Goal: Task Accomplishment & Management: Use online tool/utility

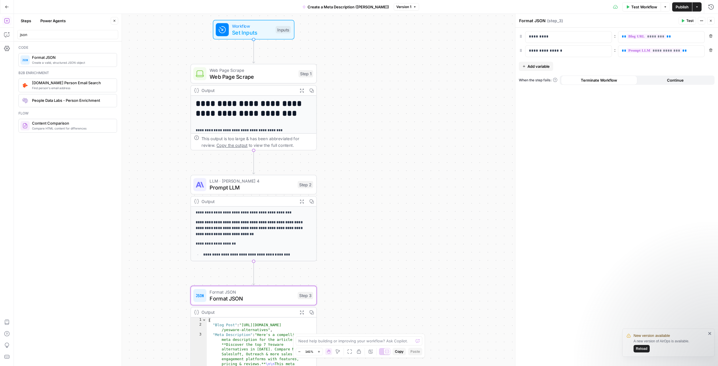
click at [9, 4] on button "Go Back" at bounding box center [7, 7] width 10 height 10
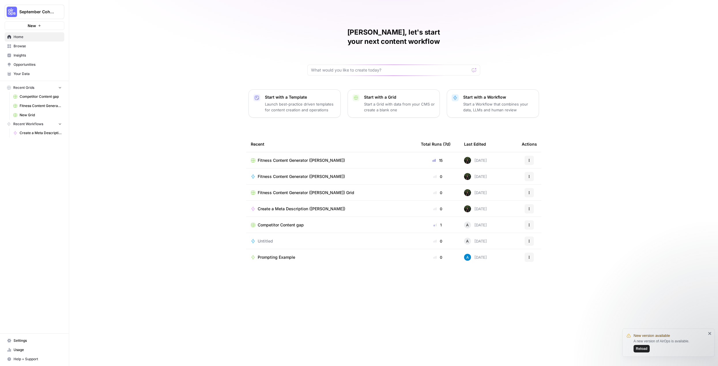
click at [37, 13] on span "September Cohort" at bounding box center [36, 12] width 35 height 6
click at [62, 44] on span "September Cohort" at bounding box center [53, 43] width 71 height 6
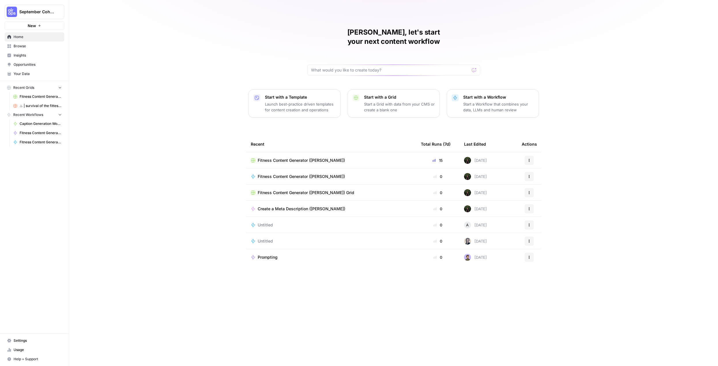
click at [21, 39] on span "Home" at bounding box center [38, 36] width 48 height 5
click at [35, 36] on span "Home" at bounding box center [38, 36] width 48 height 5
click at [485, 101] on p "Start a Workflow that combines your data, LLMs and human review" at bounding box center [498, 107] width 71 height 12
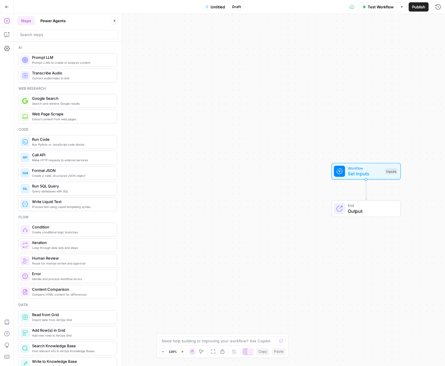
click at [4, 6] on button "Go Back" at bounding box center [7, 7] width 10 height 10
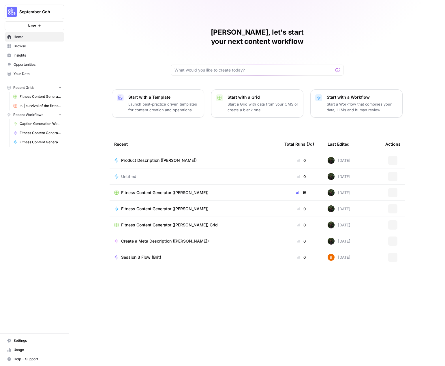
click at [31, 12] on span "September Cohort" at bounding box center [36, 12] width 35 height 6
click at [37, 53] on span "Mixmax" at bounding box center [56, 53] width 76 height 6
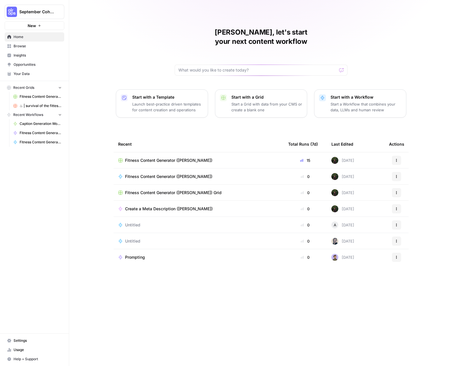
click at [349, 101] on p "Start a Workflow that combines your data, LLMs and human review" at bounding box center [365, 107] width 71 height 12
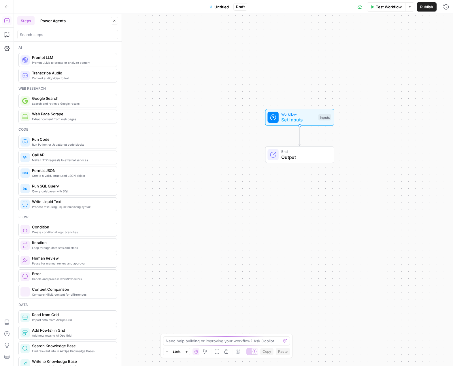
drag, startPoint x: 226, startPoint y: 127, endPoint x: 273, endPoint y: 64, distance: 78.3
click at [273, 64] on div "Workflow Set Inputs Inputs End Output" at bounding box center [233, 190] width 439 height 352
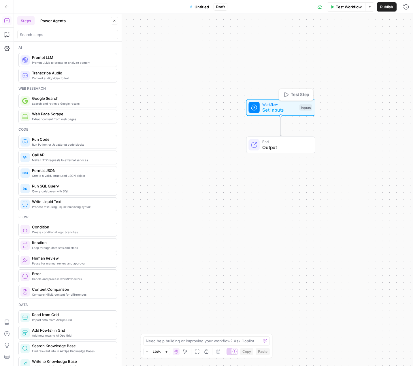
click at [278, 107] on span "Set Inputs" at bounding box center [279, 109] width 34 height 7
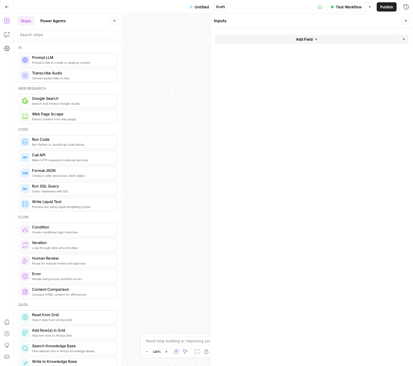
click at [309, 40] on span "Add Field" at bounding box center [304, 39] width 17 height 6
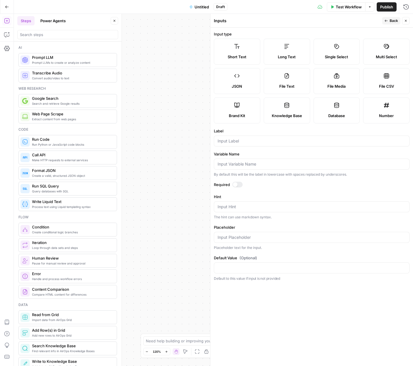
click at [233, 109] on label "Brand Kit" at bounding box center [237, 110] width 46 height 26
click at [235, 138] on input "Label" at bounding box center [312, 141] width 188 height 6
type input "Brand Kit"
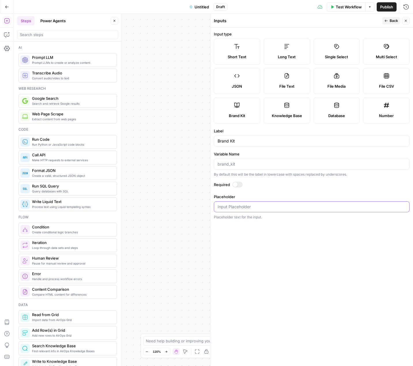
click at [249, 205] on input "Placeholder" at bounding box center [312, 207] width 188 height 6
click at [240, 185] on div at bounding box center [237, 185] width 10 height 6
click at [227, 205] on input "Placeholder" at bounding box center [312, 207] width 188 height 6
type input "/"
type input "brand"
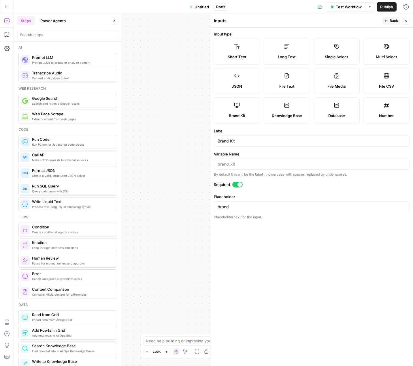
click at [405, 20] on icon "button" at bounding box center [405, 20] width 3 height 3
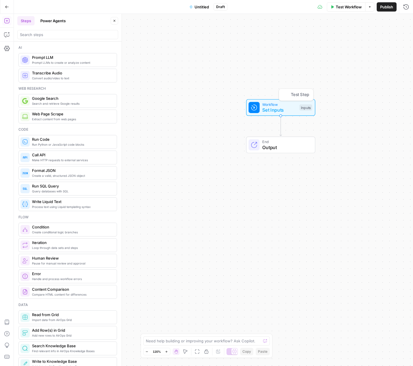
click at [281, 108] on span "Set Inputs" at bounding box center [279, 109] width 34 height 7
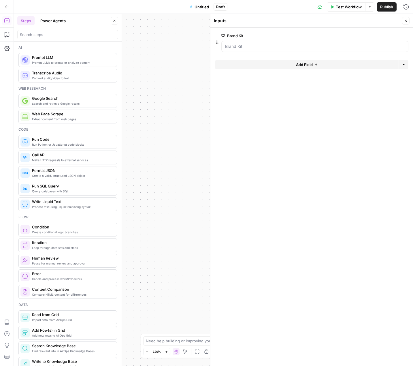
click at [182, 54] on div "Workflow Set Inputs Inputs End Output" at bounding box center [213, 190] width 399 height 352
click at [8, 21] on icon "button" at bounding box center [6, 20] width 5 height 5
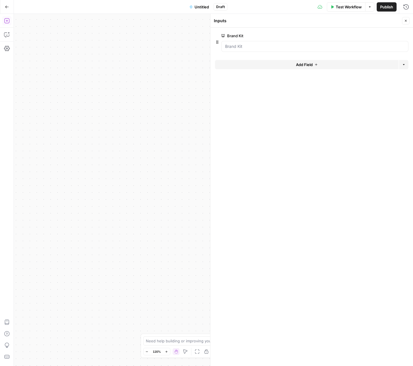
click at [6, 21] on icon "button" at bounding box center [7, 21] width 6 height 6
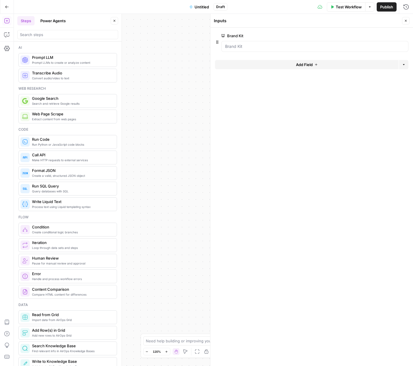
click at [67, 59] on span "Prompt LLM" at bounding box center [72, 57] width 80 height 6
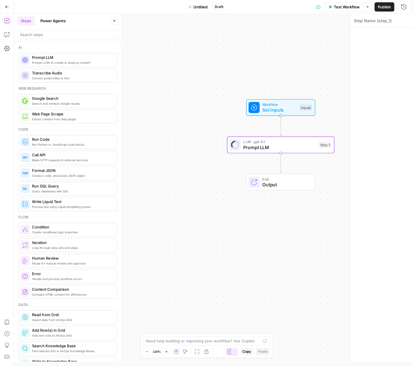
type textarea "Prompt LLM"
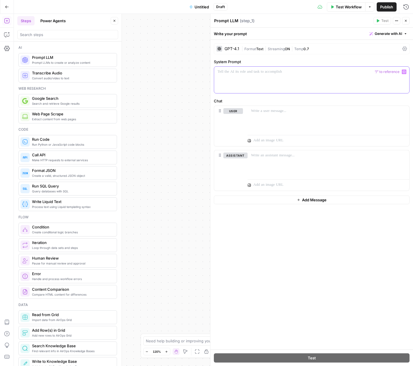
click at [248, 79] on div at bounding box center [311, 80] width 195 height 27
click at [270, 70] on p "**********" at bounding box center [312, 72] width 188 height 6
click at [339, 71] on p "**********" at bounding box center [312, 72] width 188 height 6
click at [284, 118] on div at bounding box center [328, 119] width 162 height 27
click at [271, 108] on p "**********" at bounding box center [328, 111] width 155 height 6
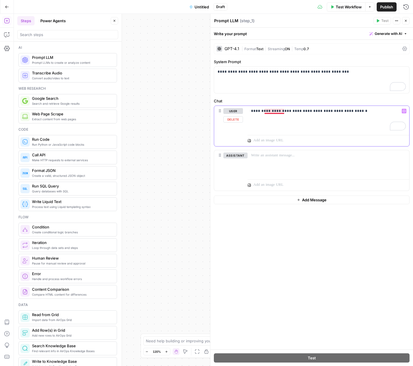
click at [272, 112] on p "**********" at bounding box center [328, 111] width 155 height 6
click at [356, 112] on p "**********" at bounding box center [328, 111] width 155 height 6
click at [369, 98] on label "Chat" at bounding box center [312, 101] width 196 height 6
click at [281, 155] on p at bounding box center [328, 155] width 155 height 6
click at [369, 55] on div "**********" at bounding box center [311, 194] width 203 height 309
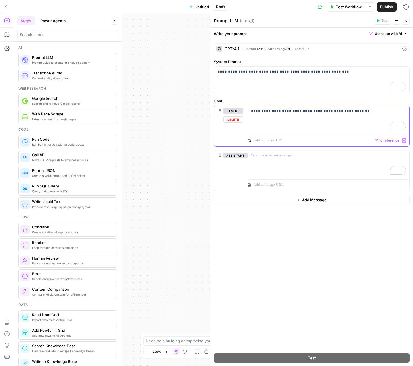
click at [332, 126] on div "**********" at bounding box center [328, 119] width 162 height 27
click at [267, 108] on p "**********" at bounding box center [328, 111] width 155 height 6
click at [305, 118] on div "**********" at bounding box center [328, 119] width 162 height 27
click at [386, 6] on span "Publish" at bounding box center [386, 7] width 13 height 6
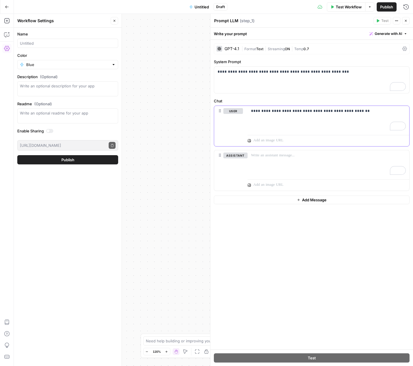
click at [362, 116] on div "**********" at bounding box center [328, 119] width 162 height 27
click at [369, 208] on div "**********" at bounding box center [311, 194] width 203 height 309
click at [343, 239] on div "**********" at bounding box center [311, 194] width 203 height 309
click at [298, 87] on div "**********" at bounding box center [311, 80] width 195 height 27
click at [179, 132] on div "Workflow Set Inputs Inputs LLM · GPT-4.1 Prompt LLM Step 1 End Output" at bounding box center [213, 190] width 399 height 352
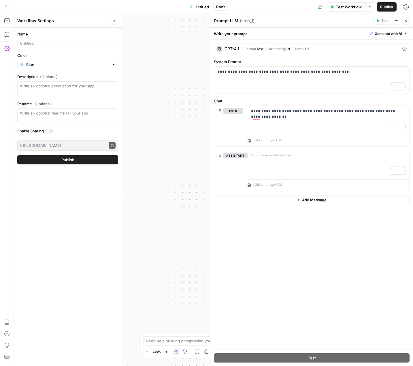
click at [397, 20] on icon "button" at bounding box center [397, 20] width 1 height 1
click at [405, 22] on icon "button" at bounding box center [406, 21] width 2 height 2
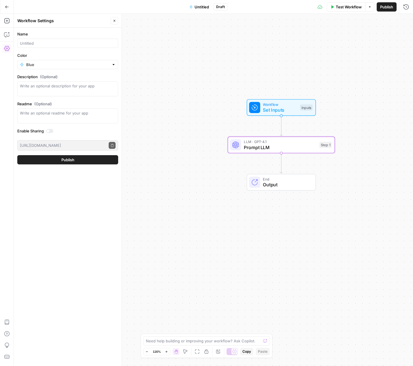
click at [294, 109] on span "Set Inputs" at bounding box center [280, 109] width 34 height 7
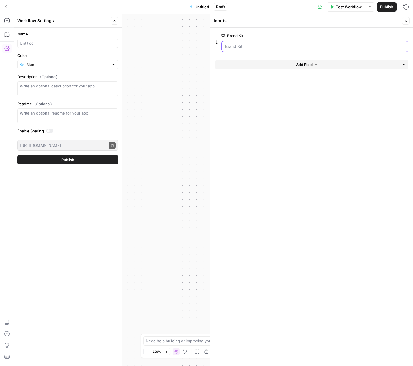
click at [251, 47] on Kit "Brand Kit" at bounding box center [315, 47] width 180 height 6
click at [394, 35] on button "edit field" at bounding box center [389, 35] width 22 height 7
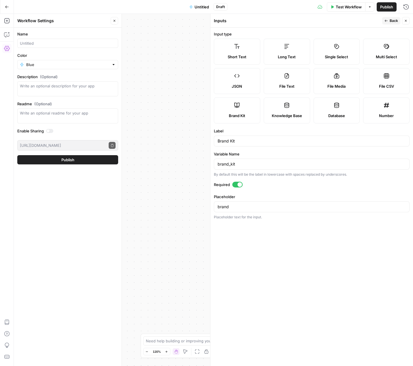
click at [215, 110] on label "Brand Kit" at bounding box center [237, 110] width 46 height 26
click at [235, 183] on div at bounding box center [237, 185] width 10 height 6
click at [386, 8] on span "Publish" at bounding box center [386, 7] width 13 height 6
click at [390, 22] on span "Back" at bounding box center [394, 20] width 8 height 5
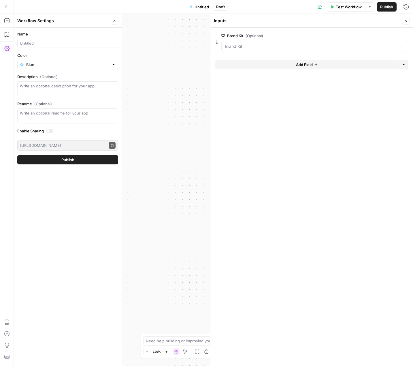
click at [404, 21] on icon "button" at bounding box center [405, 20] width 3 height 3
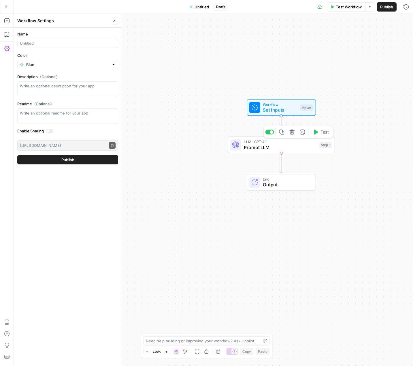
click at [277, 151] on div "LLM · GPT-4.1 Prompt LLM Step 1 Copy step Delete step Add Note Test" at bounding box center [281, 145] width 107 height 17
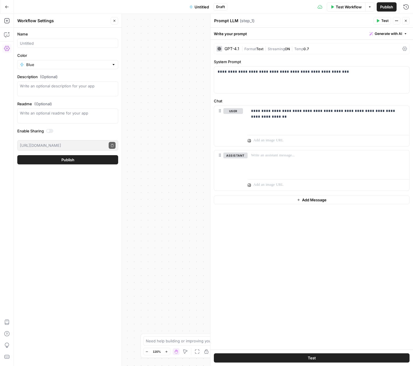
click at [295, 354] on button "Test" at bounding box center [312, 357] width 196 height 9
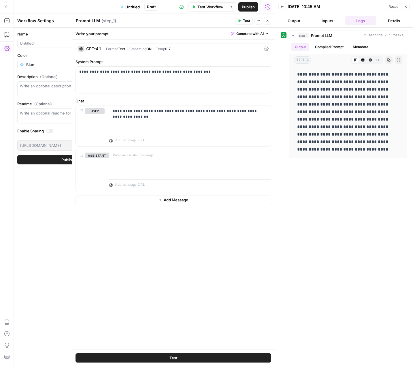
click at [89, 49] on div "GPT-4.1" at bounding box center [93, 49] width 15 height 4
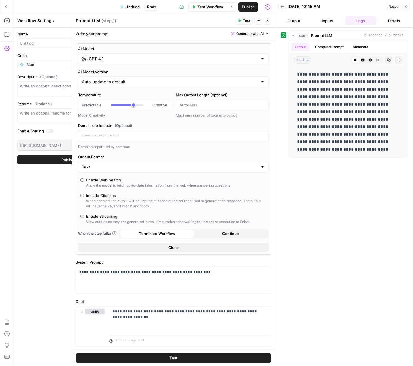
click at [117, 61] on input "GPT-4.1" at bounding box center [173, 59] width 169 height 6
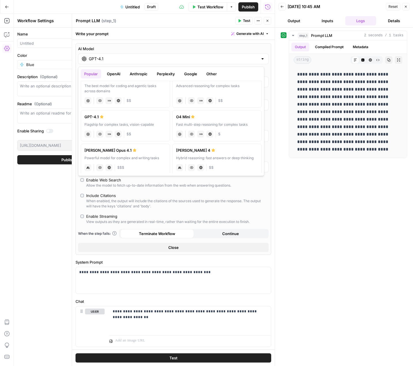
scroll to position [21, 0]
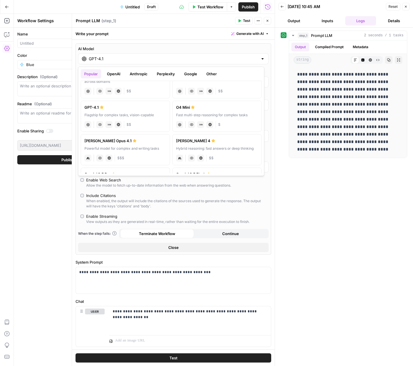
click at [197, 143] on div "Claude Sonnet 4" at bounding box center [217, 141] width 82 height 6
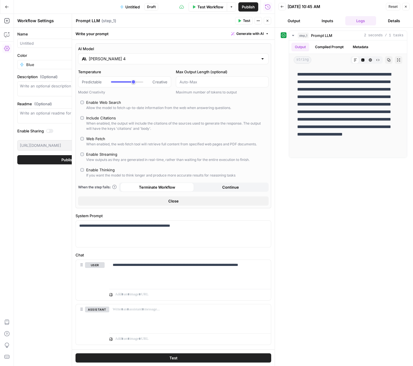
click at [242, 20] on button "Test" at bounding box center [244, 20] width 18 height 7
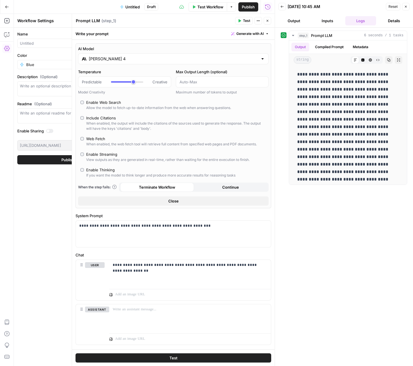
scroll to position [12, 0]
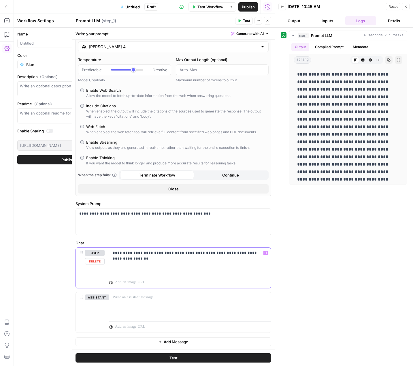
click at [167, 263] on div "**********" at bounding box center [190, 260] width 162 height 27
click at [107, 47] on input "Claude Sonnet 4" at bounding box center [173, 47] width 169 height 6
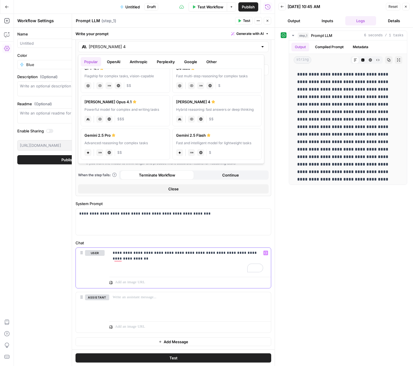
scroll to position [63, 0]
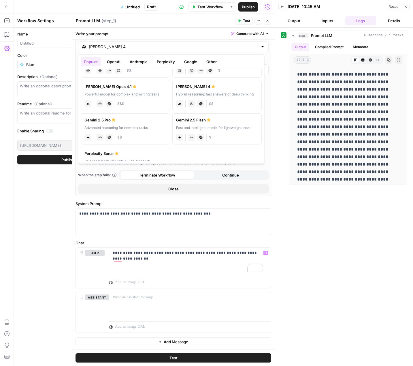
click at [141, 126] on div "Advanced reasoning for complex tasks" at bounding box center [125, 127] width 82 height 5
type input "Gemini 2.5 Pro"
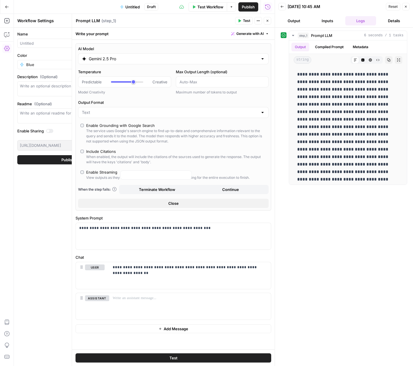
scroll to position [0, 0]
click at [246, 20] on span "Test" at bounding box center [246, 20] width 7 height 5
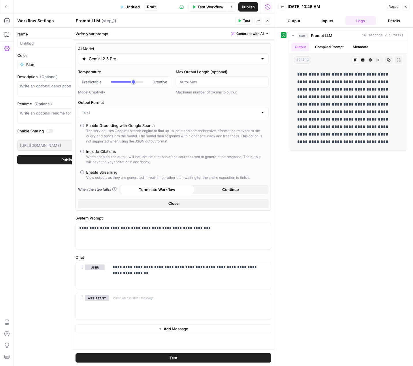
click at [295, 22] on button "Output" at bounding box center [293, 20] width 31 height 9
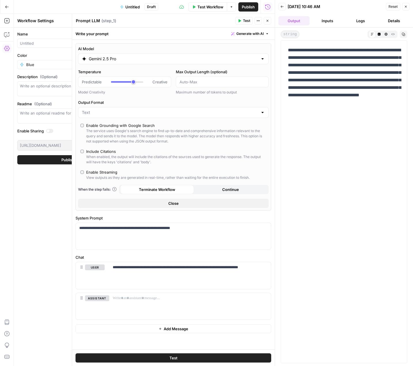
click at [326, 22] on button "Inputs" at bounding box center [327, 20] width 31 height 9
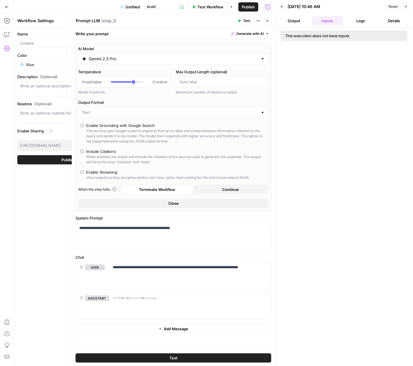
click at [357, 24] on button "Logs" at bounding box center [360, 20] width 31 height 9
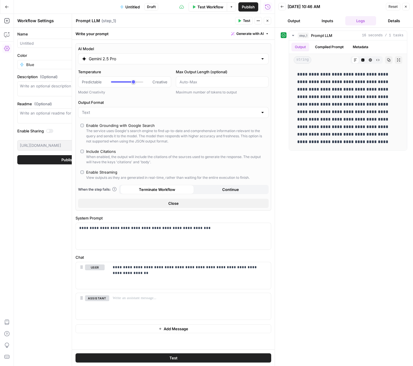
click at [327, 21] on button "Inputs" at bounding box center [327, 20] width 31 height 9
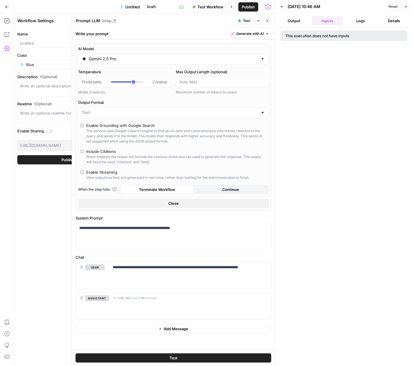
click at [281, 8] on icon "button" at bounding box center [281, 6] width 3 height 3
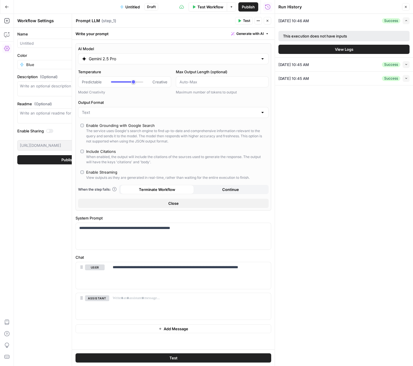
click at [342, 64] on div "09/19/25 at 10:45 AM Success Collapse" at bounding box center [343, 65] width 131 height 14
click at [107, 39] on div "Write your prompt Generate with AI" at bounding box center [173, 34] width 203 height 12
click at [137, 7] on span "Untitled" at bounding box center [132, 7] width 14 height 6
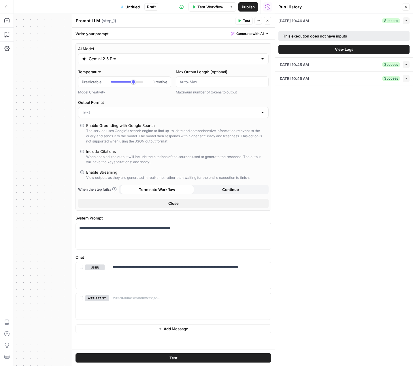
click at [137, 7] on span "Untitled" at bounding box center [132, 7] width 14 height 6
click at [131, 6] on span "Untitled" at bounding box center [132, 7] width 14 height 6
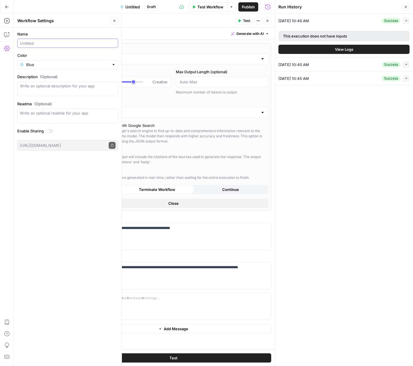
click at [49, 44] on input "Name" at bounding box center [68, 43] width 96 height 6
type input "Product Description (Lana)"
click at [79, 19] on div "Workflow Settings" at bounding box center [63, 21] width 92 height 6
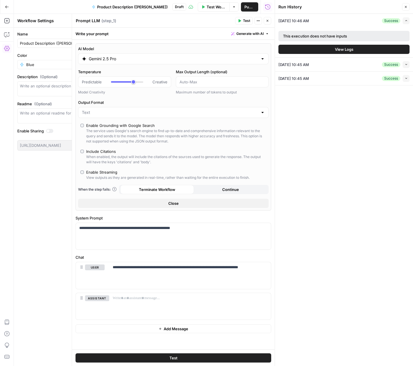
click at [245, 5] on span "Publish" at bounding box center [249, 7] width 10 height 6
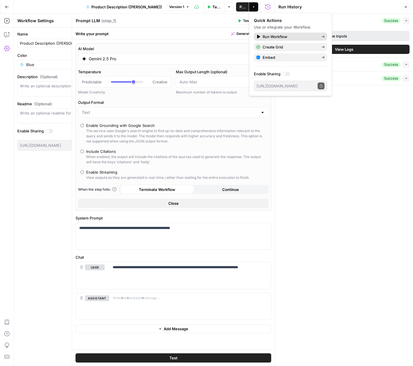
click at [273, 35] on span "Run Workflow" at bounding box center [289, 37] width 54 height 6
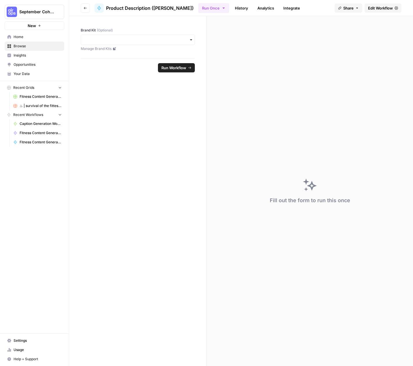
click at [174, 68] on span "Run Workflow" at bounding box center [173, 68] width 25 height 6
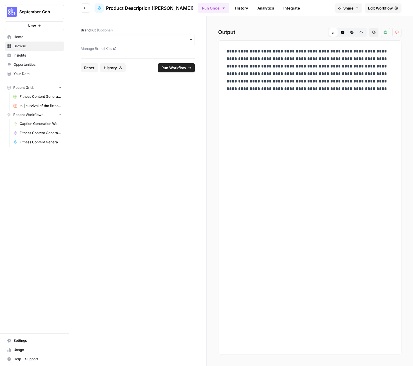
click at [85, 10] on button "Go back" at bounding box center [85, 7] width 9 height 9
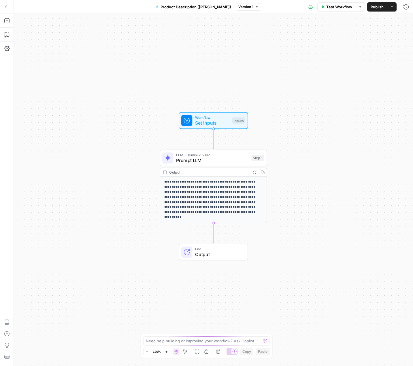
click at [228, 196] on p "**********" at bounding box center [213, 196] width 98 height 35
click at [229, 154] on span "LLM · Gemini 2.5 Pro" at bounding box center [212, 154] width 73 height 5
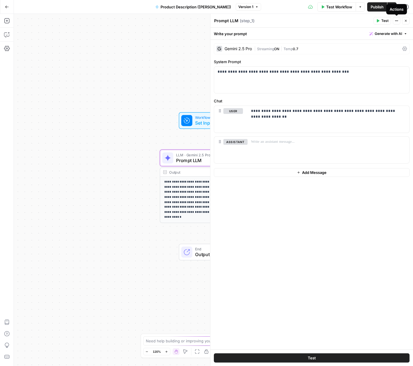
click at [396, 21] on icon "button" at bounding box center [396, 20] width 1 height 1
click at [392, 7] on icon "button" at bounding box center [392, 6] width 2 height 1
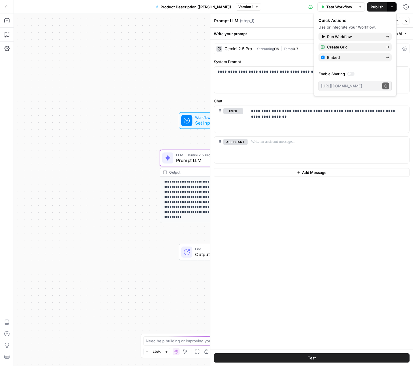
click at [147, 88] on div "**********" at bounding box center [213, 190] width 399 height 352
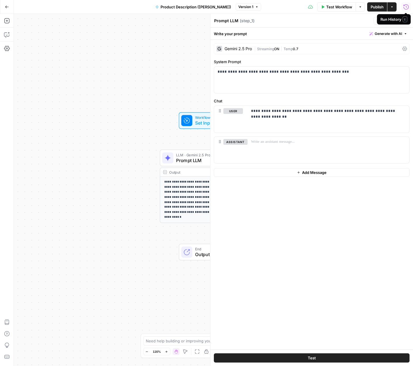
click at [406, 8] on icon "button" at bounding box center [406, 7] width 6 height 6
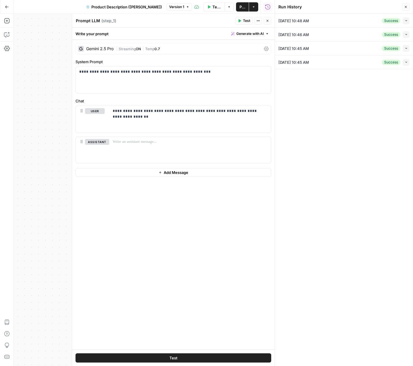
click at [364, 21] on div "09/19/25 at 10:48 AM Success Collapse" at bounding box center [343, 21] width 131 height 14
click at [405, 21] on icon "button" at bounding box center [406, 20] width 3 height 3
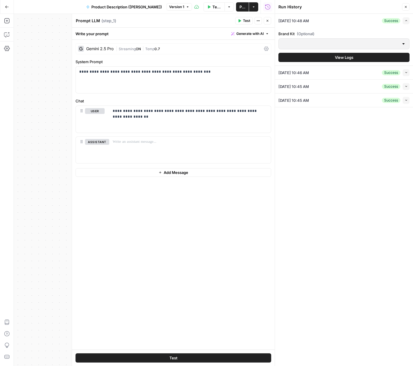
click at [405, 73] on icon "button" at bounding box center [406, 72] width 3 height 3
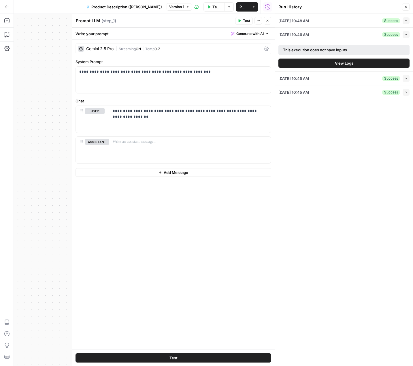
click at [406, 80] on icon "button" at bounding box center [406, 78] width 3 height 3
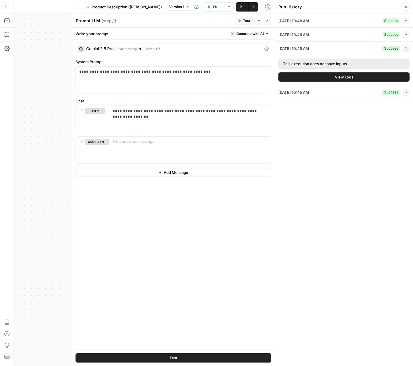
click at [406, 91] on icon "button" at bounding box center [406, 91] width 3 height 3
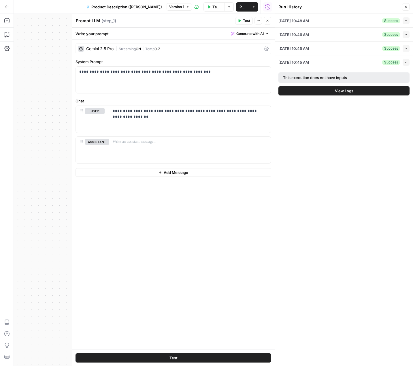
click at [348, 93] on span "View Logs" at bounding box center [344, 91] width 18 height 6
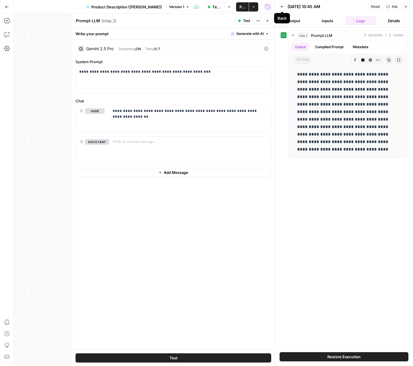
click at [281, 8] on button "Back" at bounding box center [281, 6] width 7 height 7
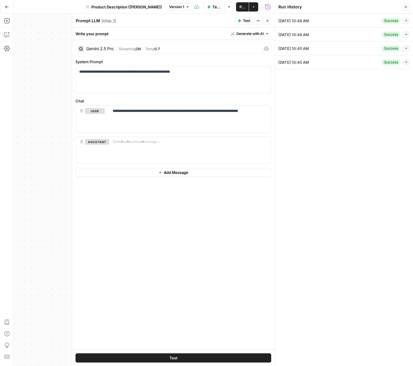
click at [405, 48] on icon "button" at bounding box center [406, 48] width 3 height 3
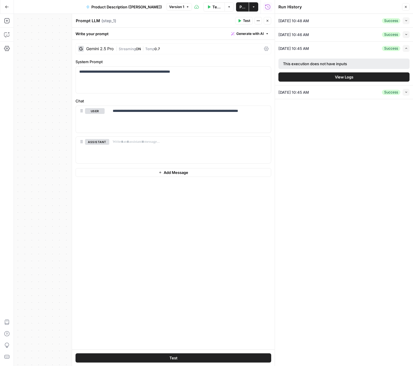
click at [343, 77] on span "View Logs" at bounding box center [344, 77] width 18 height 6
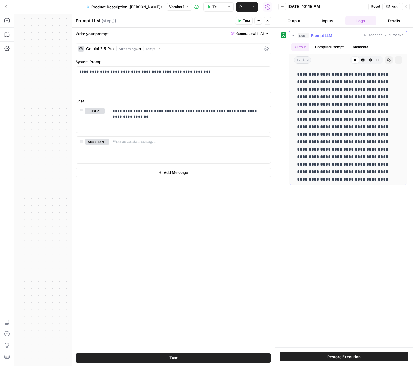
click at [296, 36] on button "step_1 Prompt LLM 6 seconds / 1 tasks" at bounding box center [348, 35] width 118 height 9
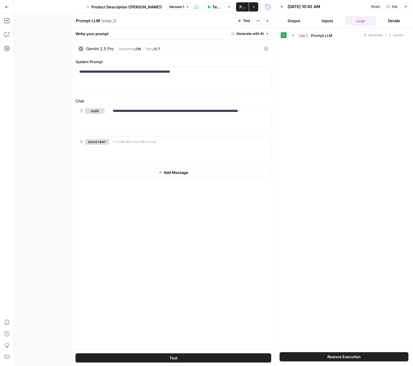
click at [281, 6] on button "Back" at bounding box center [281, 6] width 7 height 7
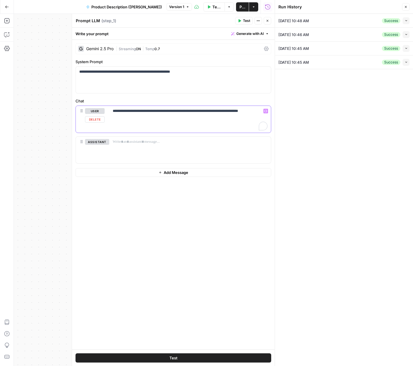
click at [128, 112] on p "**********" at bounding box center [190, 114] width 155 height 12
click at [243, 21] on span "Test" at bounding box center [246, 20] width 7 height 5
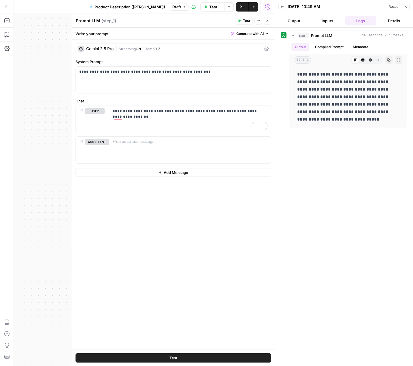
click at [324, 21] on button "Inputs" at bounding box center [327, 20] width 31 height 9
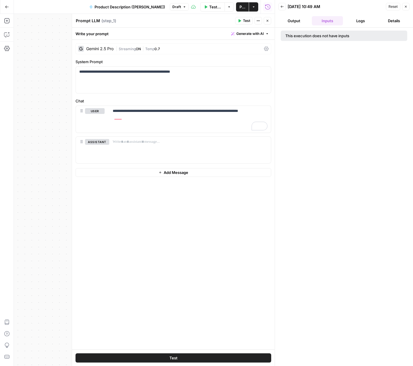
click at [297, 22] on button "Output" at bounding box center [293, 20] width 31 height 9
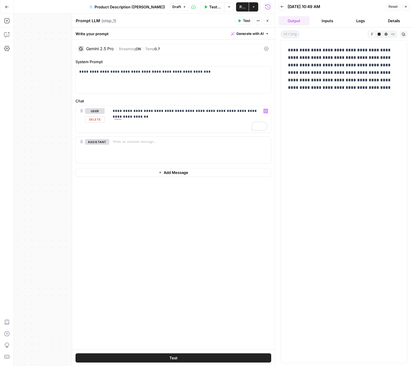
click at [139, 120] on div "**********" at bounding box center [190, 119] width 162 height 27
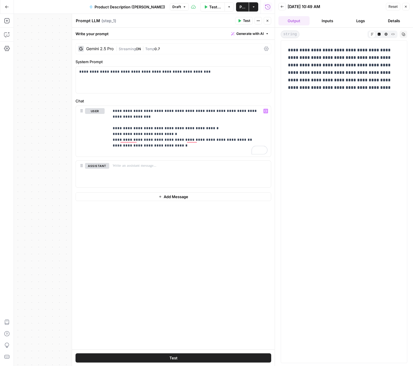
click at [241, 20] on button "Test" at bounding box center [244, 20] width 18 height 7
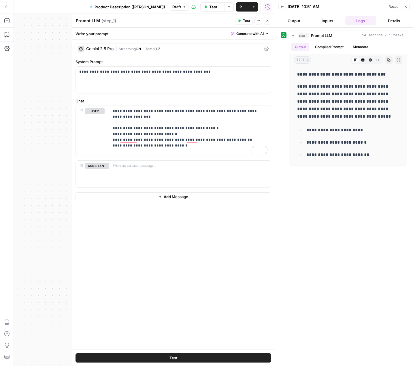
click at [243, 22] on span "Test" at bounding box center [246, 20] width 7 height 5
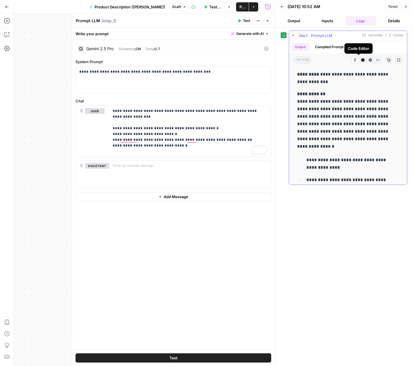
click at [361, 60] on icon "button" at bounding box center [362, 59] width 3 height 3
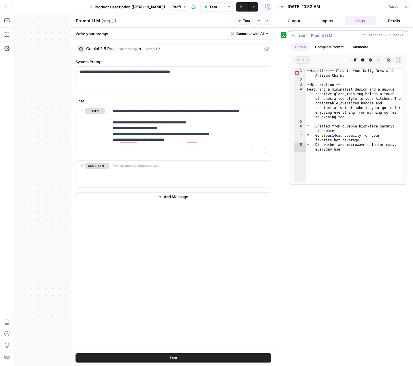
click at [389, 61] on icon "button" at bounding box center [388, 59] width 3 height 3
click at [142, 168] on div "To enrich screen reader interactions, please activate Accessibility in Grammarl…" at bounding box center [190, 173] width 162 height 27
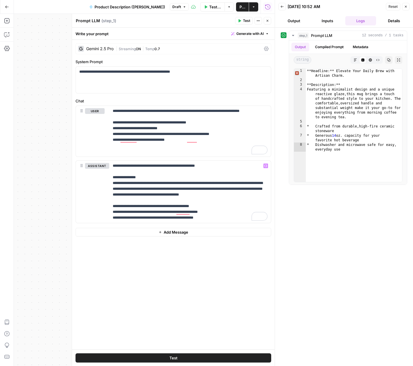
click at [166, 231] on span "Add Message" at bounding box center [176, 232] width 24 height 6
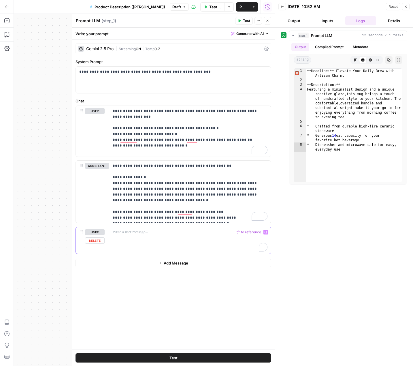
click at [150, 233] on p "To enrich screen reader interactions, please activate Accessibility in Grammarl…" at bounding box center [190, 232] width 155 height 6
click at [246, 20] on span "Test" at bounding box center [246, 20] width 7 height 5
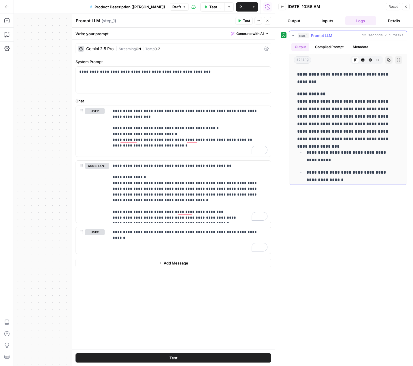
scroll to position [53, 0]
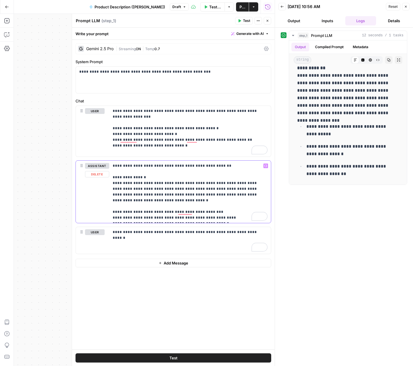
click at [177, 197] on p "**********" at bounding box center [190, 192] width 155 height 58
click at [216, 208] on p "**********" at bounding box center [190, 192] width 155 height 58
click at [211, 214] on p "**********" at bounding box center [190, 192] width 155 height 58
click at [280, 5] on icon "button" at bounding box center [281, 6] width 3 height 3
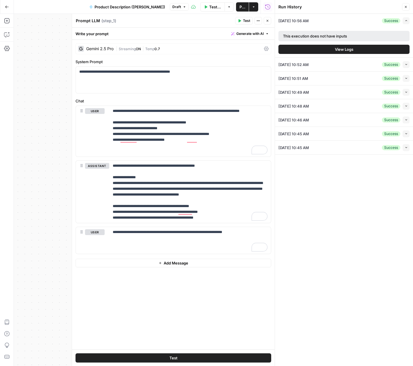
click at [352, 50] on span "View Logs" at bounding box center [344, 49] width 18 height 6
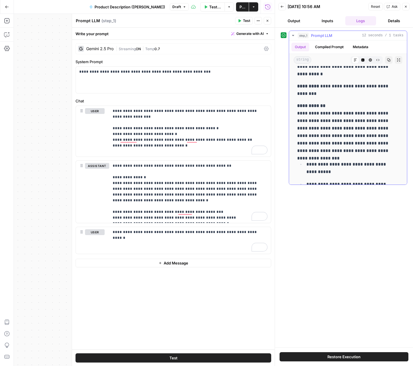
scroll to position [48, 0]
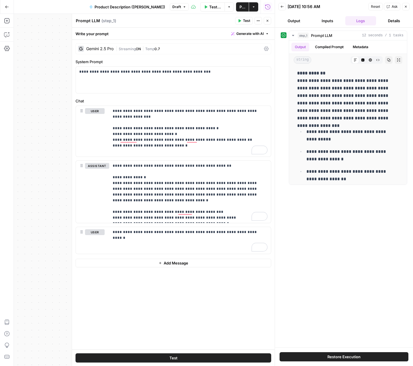
click at [285, 10] on button "Back" at bounding box center [281, 6] width 7 height 7
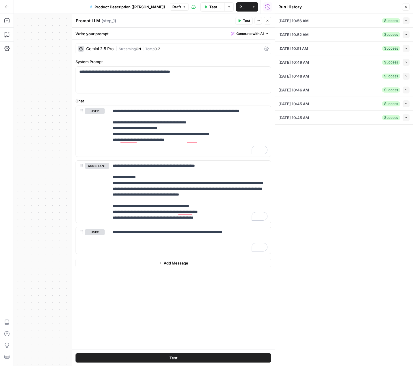
click at [322, 35] on div "09/19/25 at 10:52 AM Success Collapse" at bounding box center [343, 35] width 131 height 14
click at [123, 184] on p "**********" at bounding box center [190, 192] width 155 height 58
click at [139, 165] on p "**********" at bounding box center [190, 192] width 155 height 58
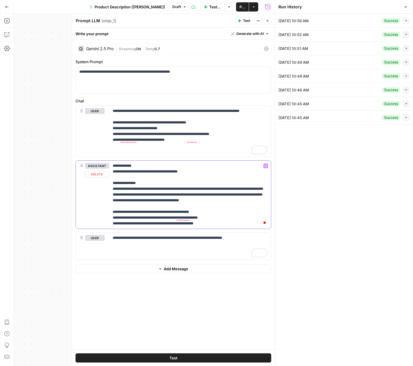
click at [198, 171] on p "**********" at bounding box center [190, 194] width 155 height 63
click at [243, 20] on span "Test" at bounding box center [246, 20] width 7 height 5
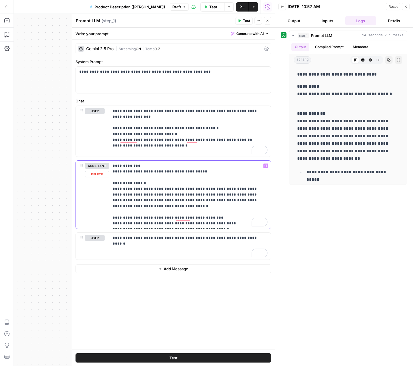
click at [118, 172] on p "**********" at bounding box center [190, 194] width 155 height 63
click at [247, 22] on span "Test" at bounding box center [246, 20] width 7 height 5
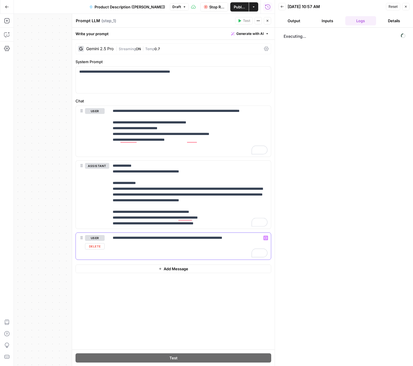
click at [243, 241] on div "**********" at bounding box center [190, 246] width 162 height 27
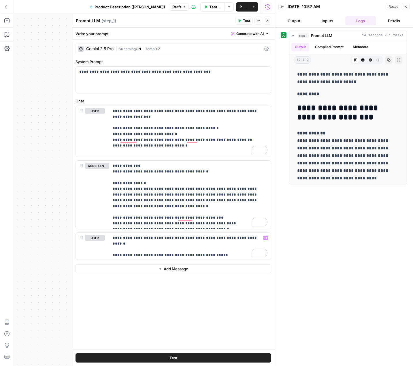
click at [247, 22] on span "Test" at bounding box center [246, 20] width 7 height 5
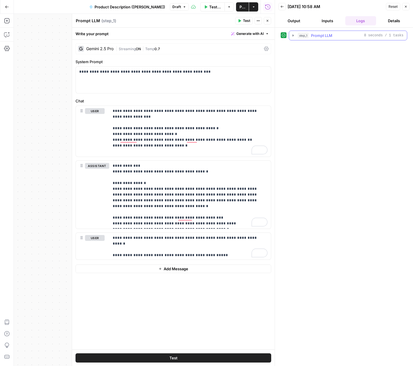
click at [293, 35] on icon "button" at bounding box center [292, 35] width 1 height 2
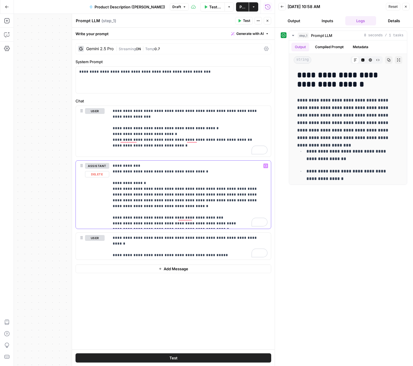
click at [224, 223] on p "**********" at bounding box center [190, 194] width 155 height 63
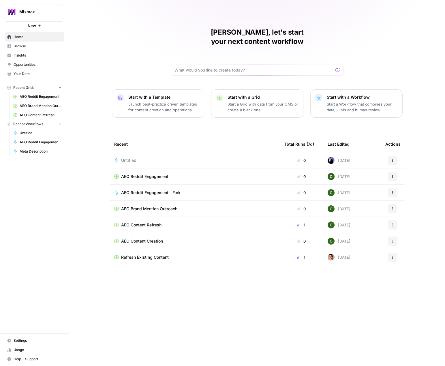
click at [360, 26] on div "[PERSON_NAME], let's start your next content workflow Start with a Template Lau…" at bounding box center [256, 183] width 375 height 366
